Goal: Transaction & Acquisition: Purchase product/service

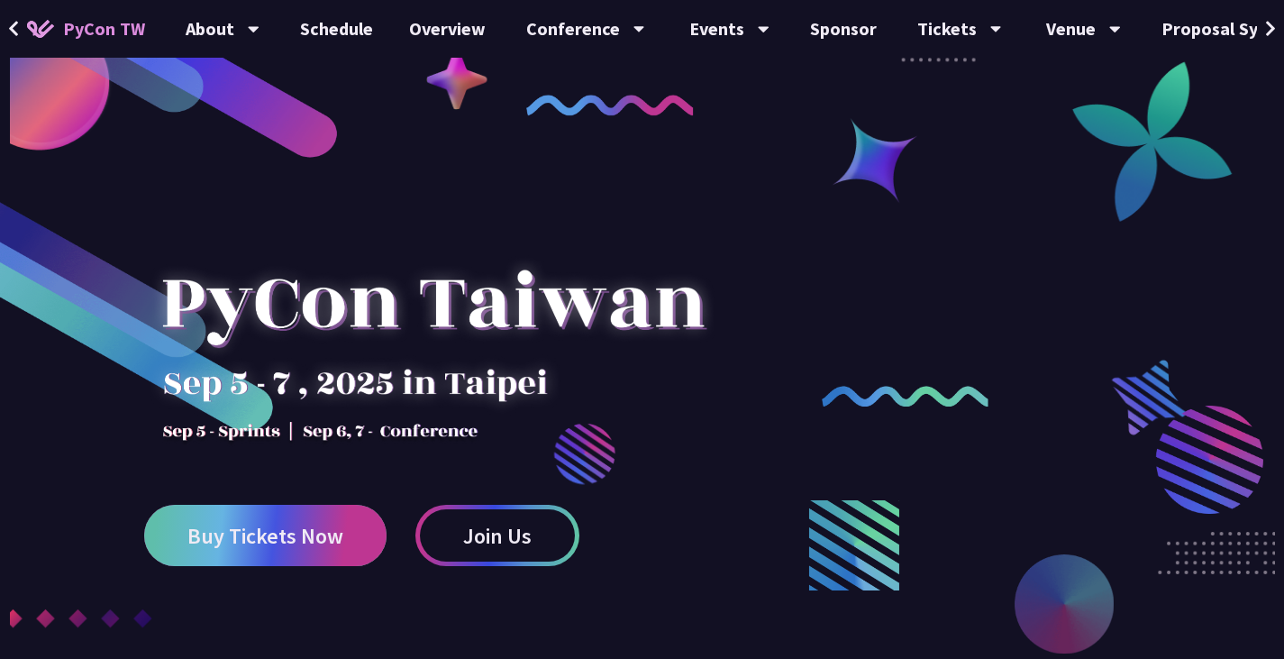
click at [281, 524] on span "Buy Tickets Now" at bounding box center [265, 535] width 156 height 23
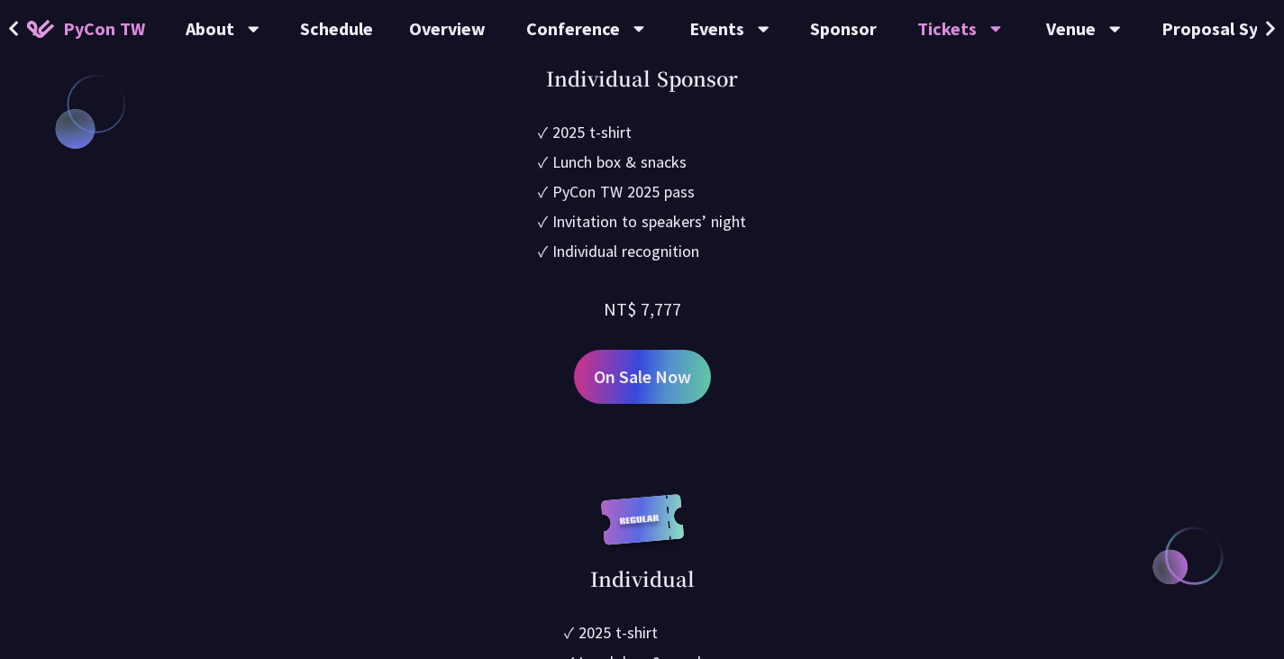
scroll to position [1982, 0]
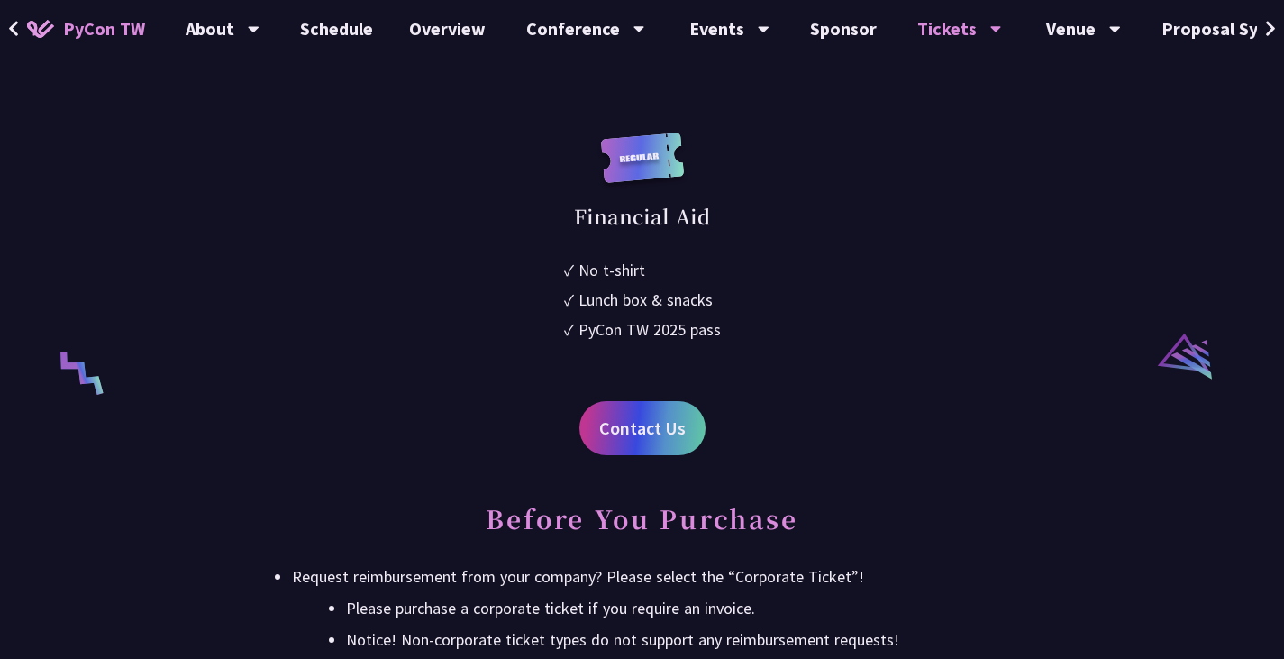
scroll to position [3424, 0]
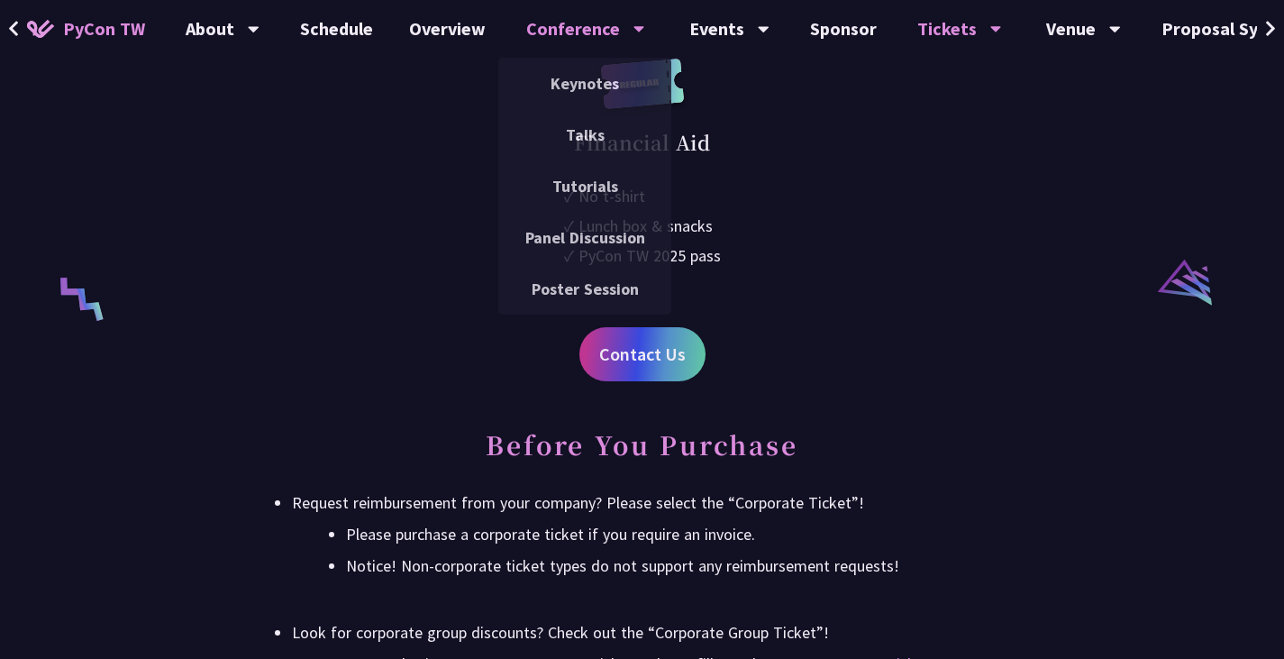
click at [260, 23] on div "Conference" at bounding box center [223, 29] width 74 height 58
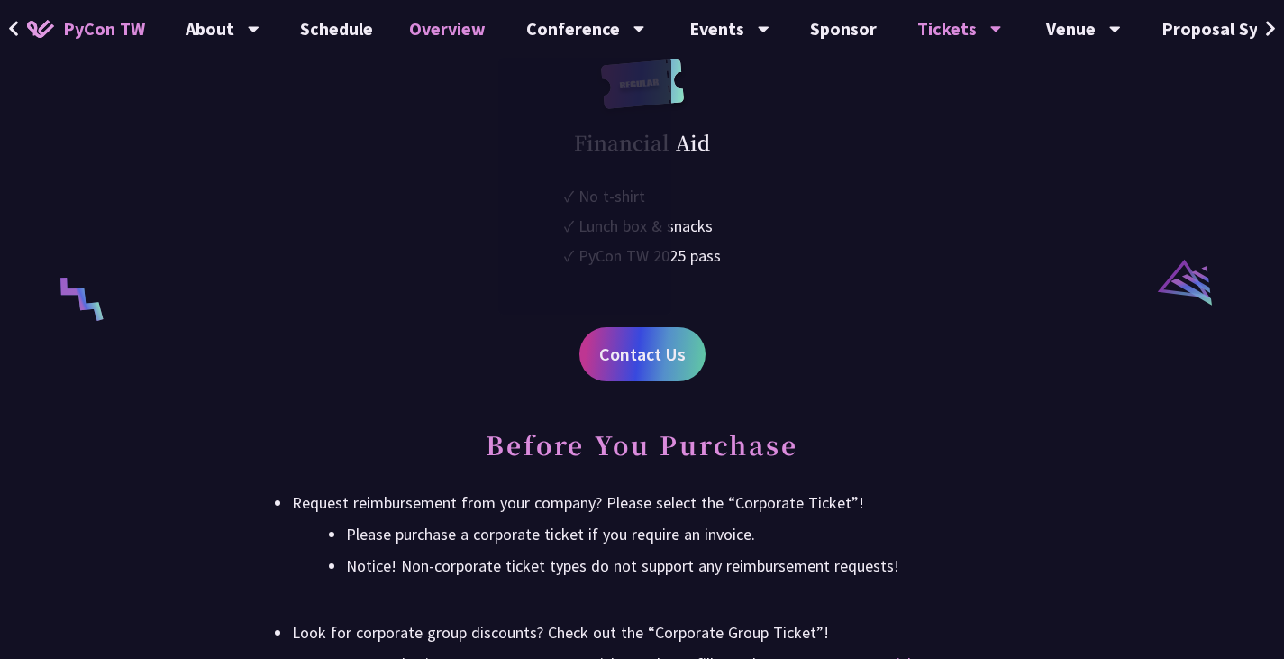
click at [461, 36] on link "Overview" at bounding box center [447, 29] width 113 height 58
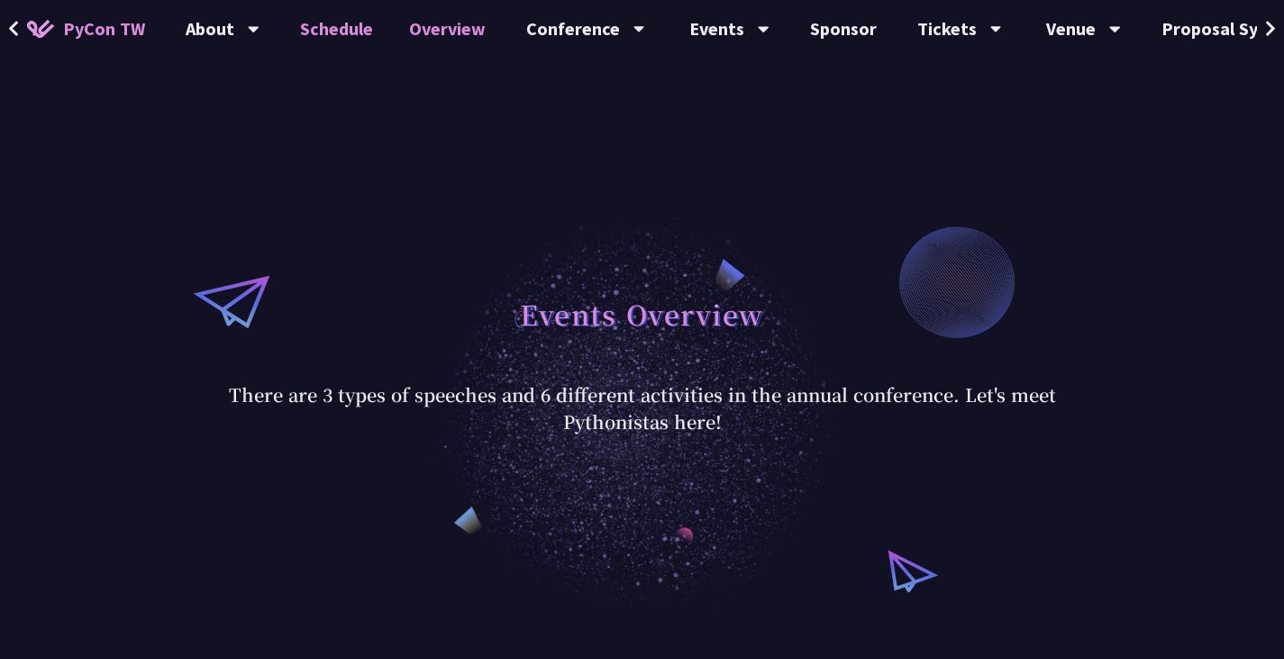
click at [308, 30] on link "Schedule" at bounding box center [336, 29] width 109 height 58
